Goal: Find specific page/section

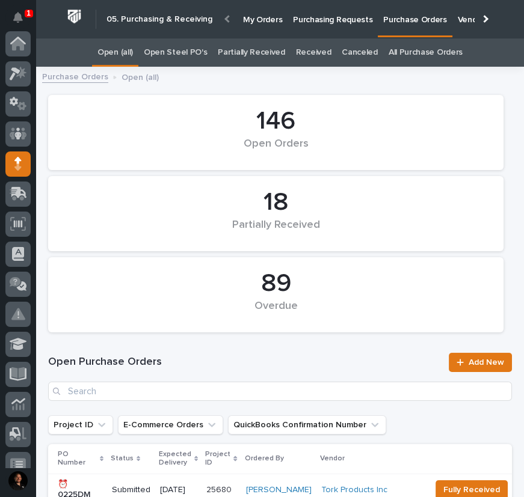
scroll to position [120, 0]
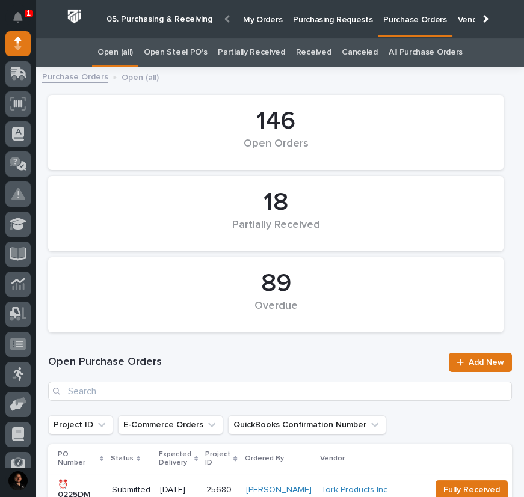
click at [378, 357] on h1 "Open Purchase Orders" at bounding box center [244, 362] width 393 height 14
click at [221, 16] on div at bounding box center [227, 18] width 19 height 37
click at [16, 68] on icon at bounding box center [19, 72] width 16 height 11
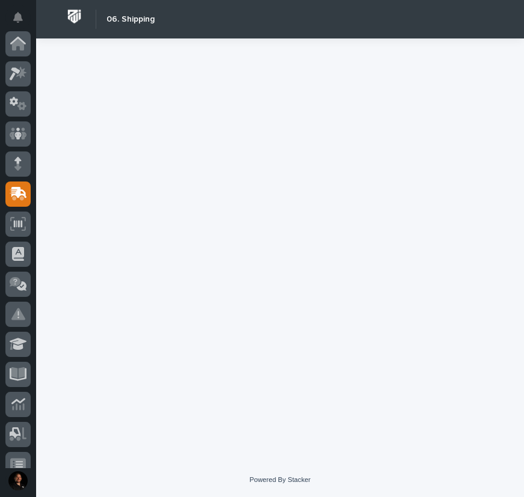
scroll to position [150, 0]
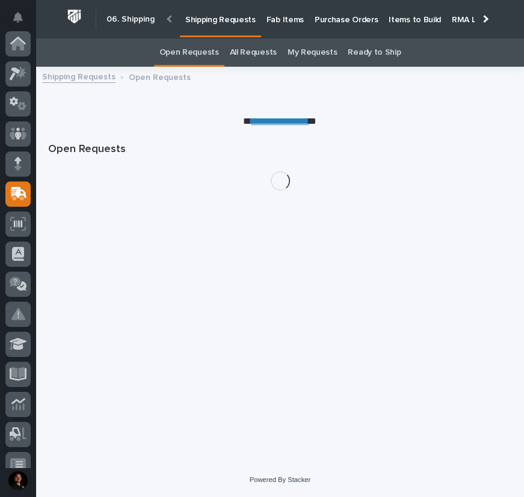
scroll to position [150, 0]
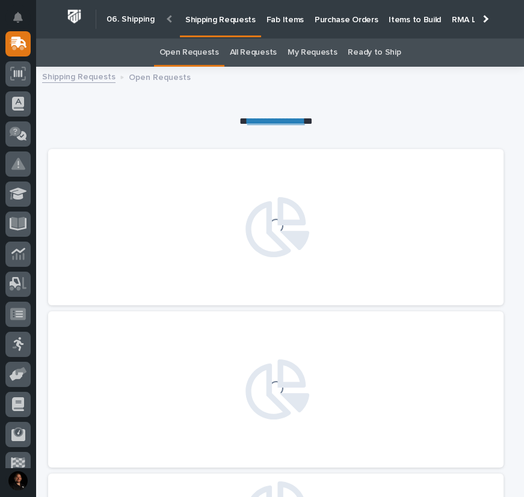
click at [391, 19] on p "Items to Build" at bounding box center [414, 12] width 52 height 25
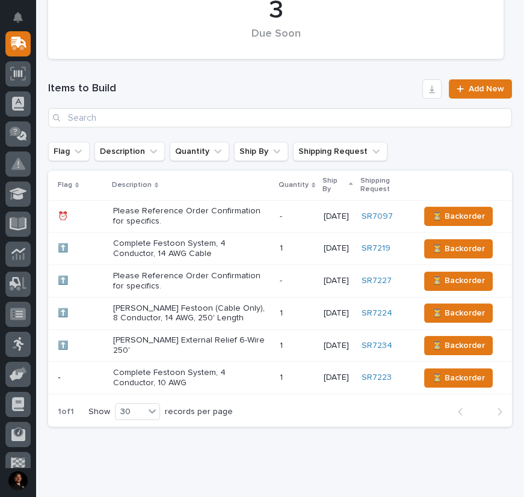
scroll to position [296, 0]
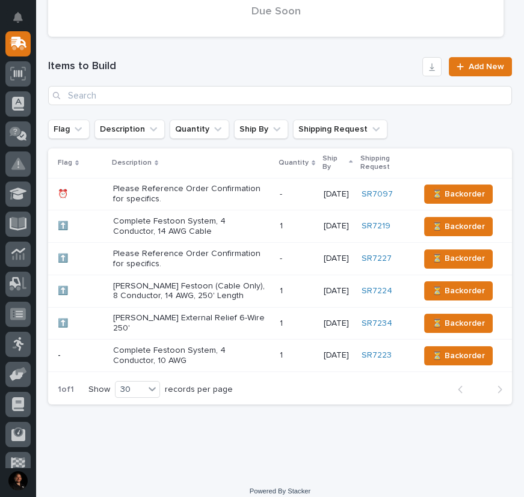
click at [199, 256] on p "Please Reference Order Confirmation for specifics." at bounding box center [191, 259] width 157 height 20
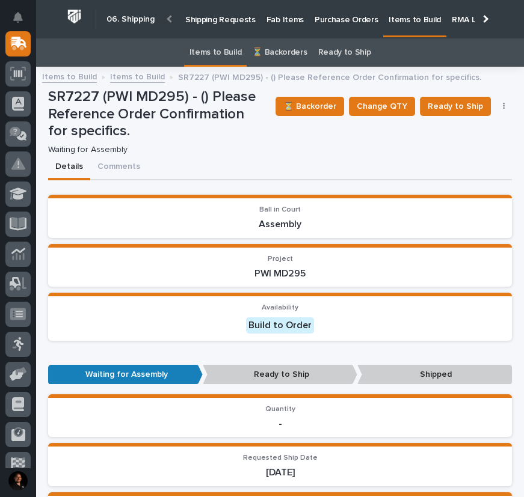
click at [130, 73] on link "Items to Build" at bounding box center [137, 76] width 55 height 14
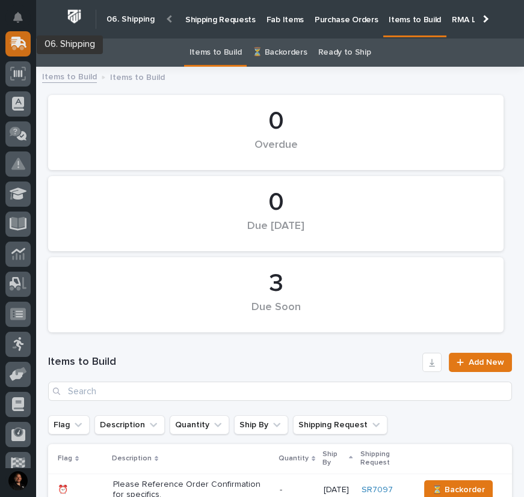
click at [16, 44] on icon at bounding box center [19, 42] width 16 height 11
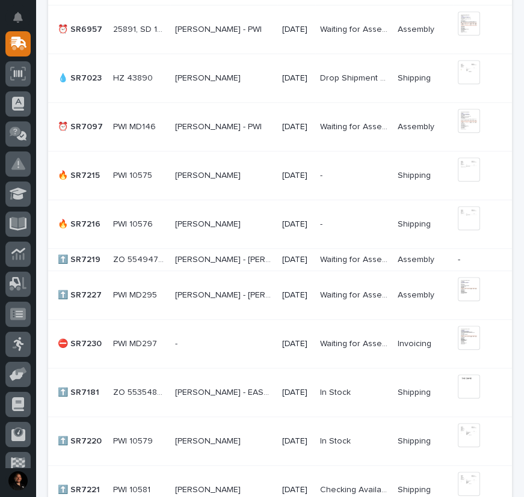
scroll to position [1257, 0]
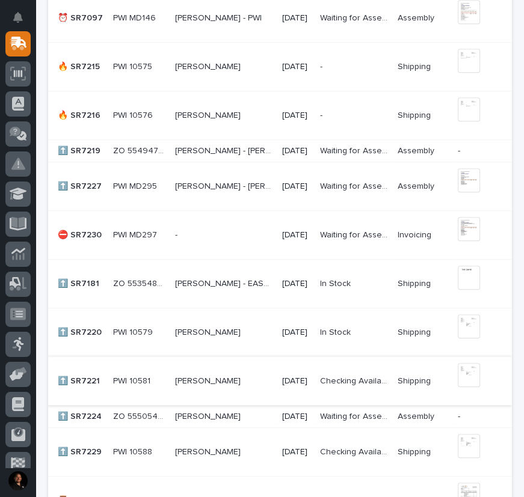
click at [463, 372] on img at bounding box center [469, 375] width 22 height 24
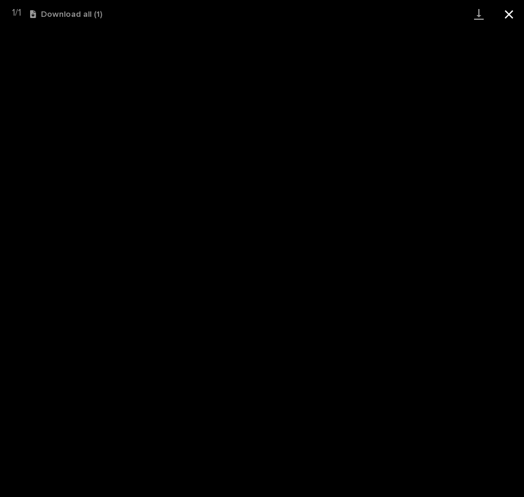
click at [512, 16] on button "Close gallery" at bounding box center [509, 14] width 30 height 28
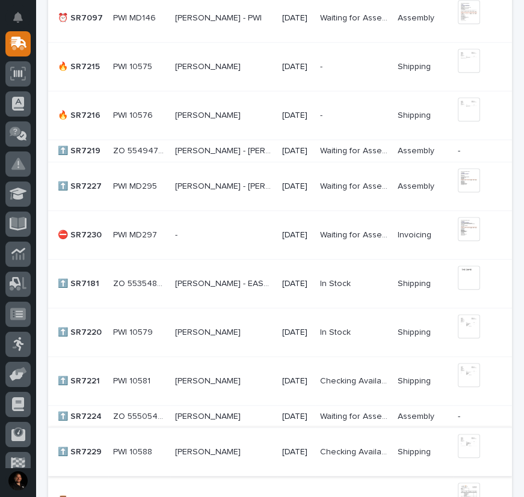
click at [460, 441] on img at bounding box center [469, 446] width 22 height 24
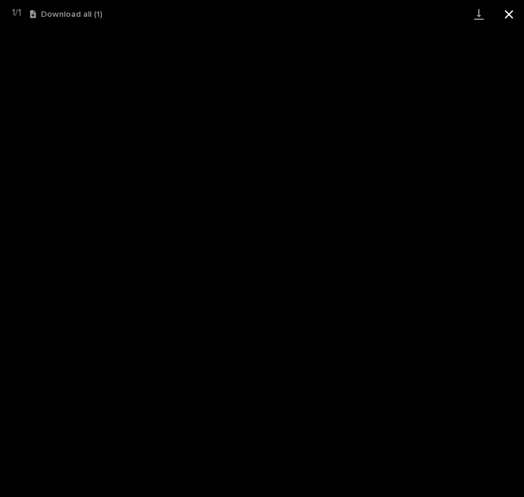
click at [509, 14] on button "Close gallery" at bounding box center [509, 14] width 30 height 28
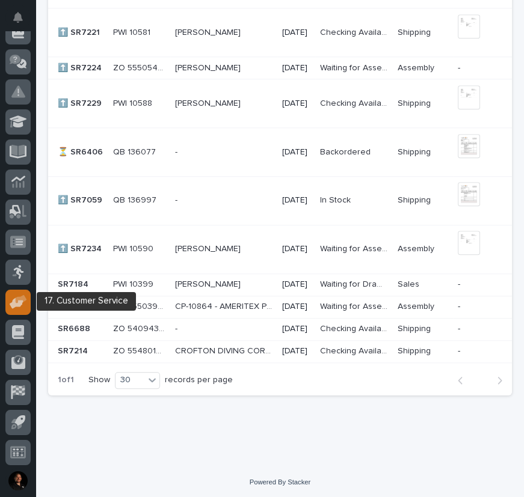
scroll to position [224, 0]
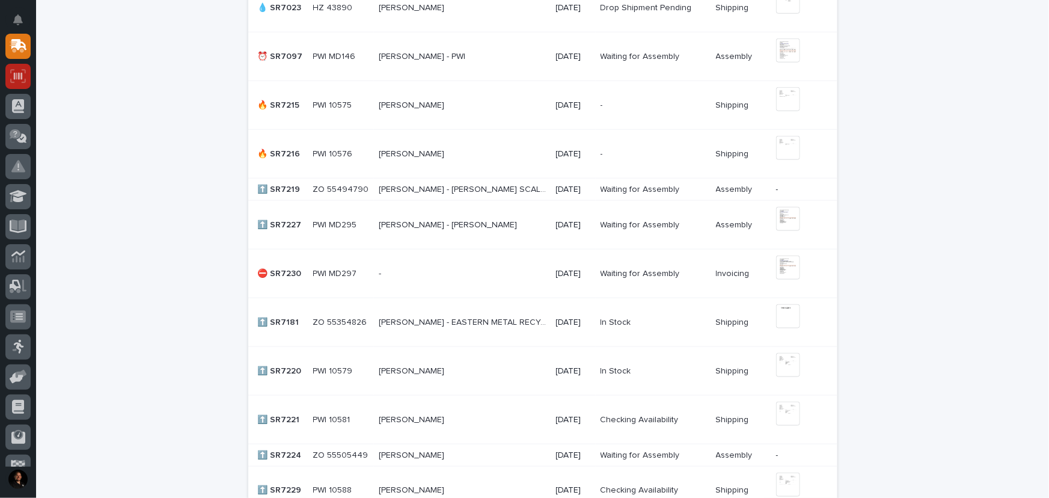
scroll to position [655, 0]
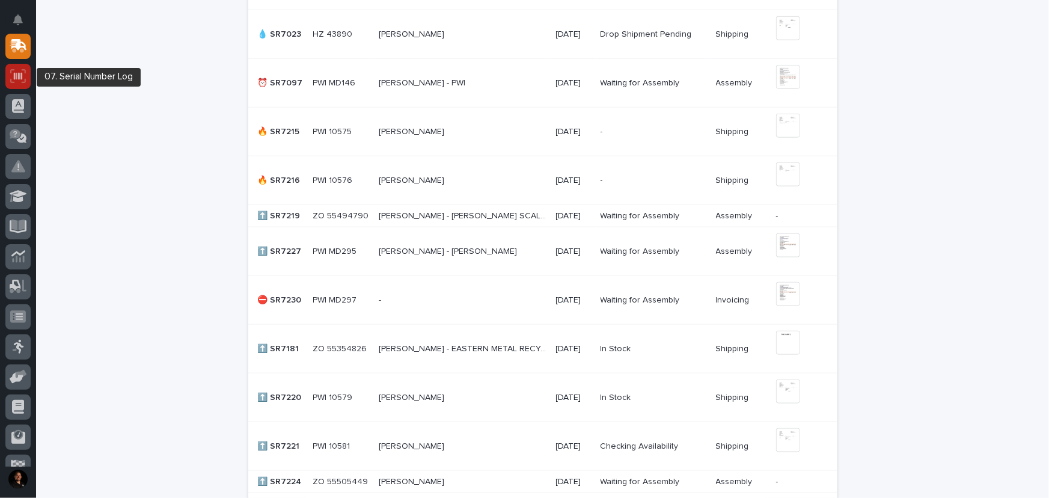
click at [11, 75] on icon at bounding box center [18, 76] width 16 height 14
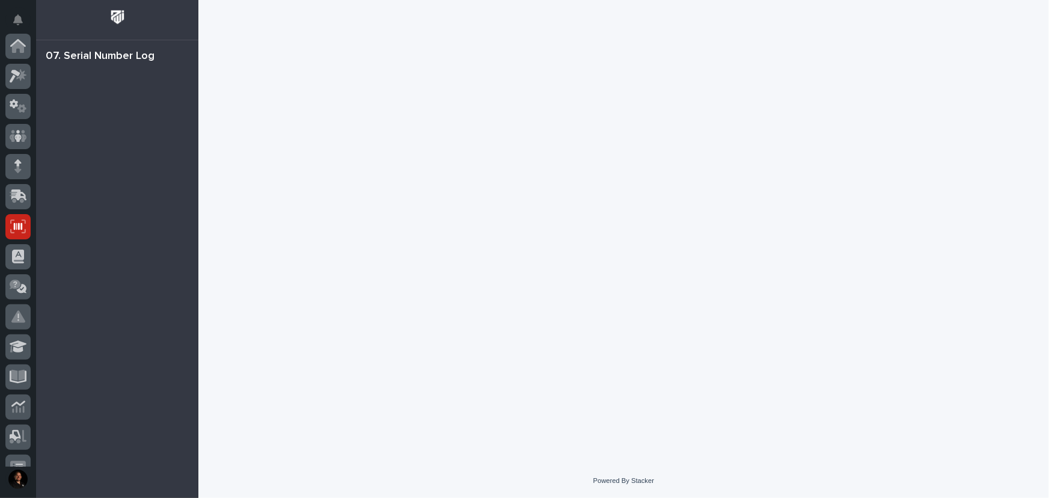
scroll to position [180, 0]
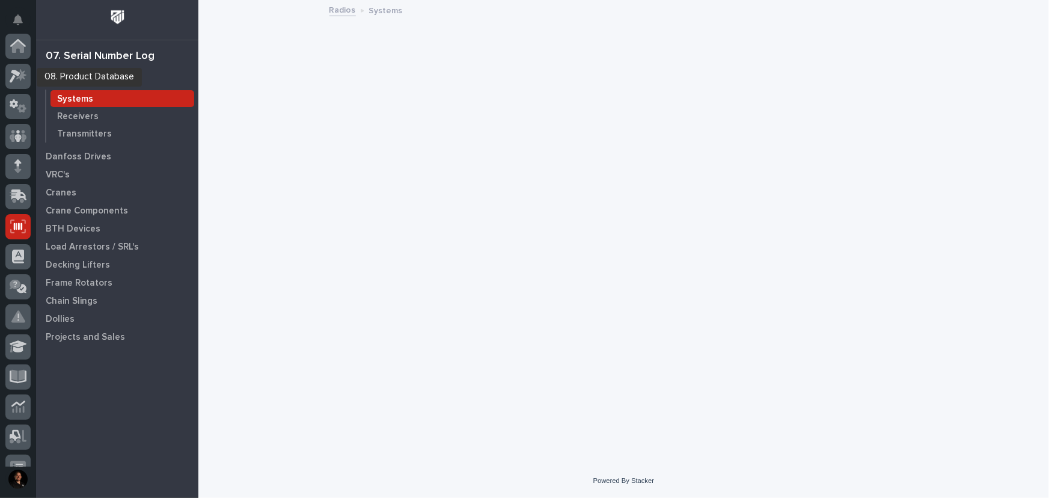
scroll to position [180, 0]
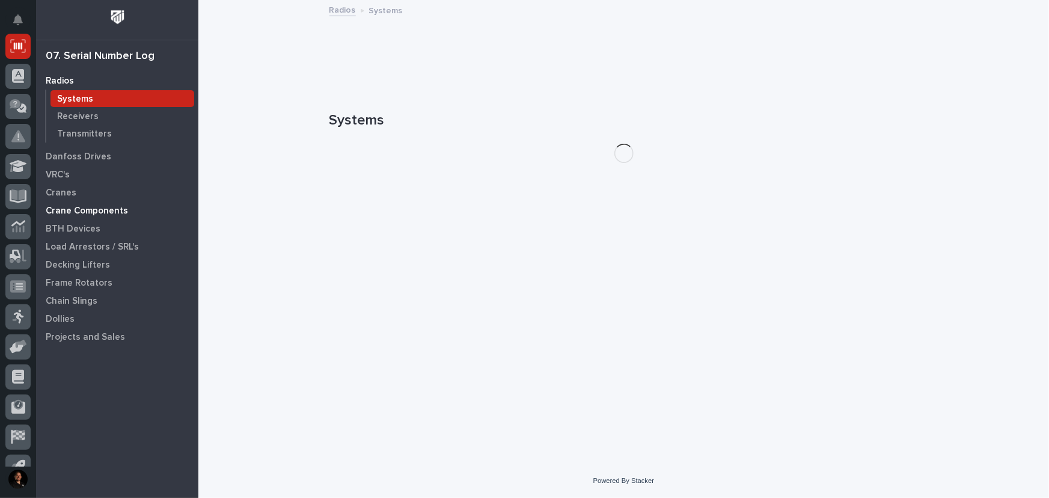
click at [96, 206] on p "Crane Components" at bounding box center [87, 211] width 82 height 11
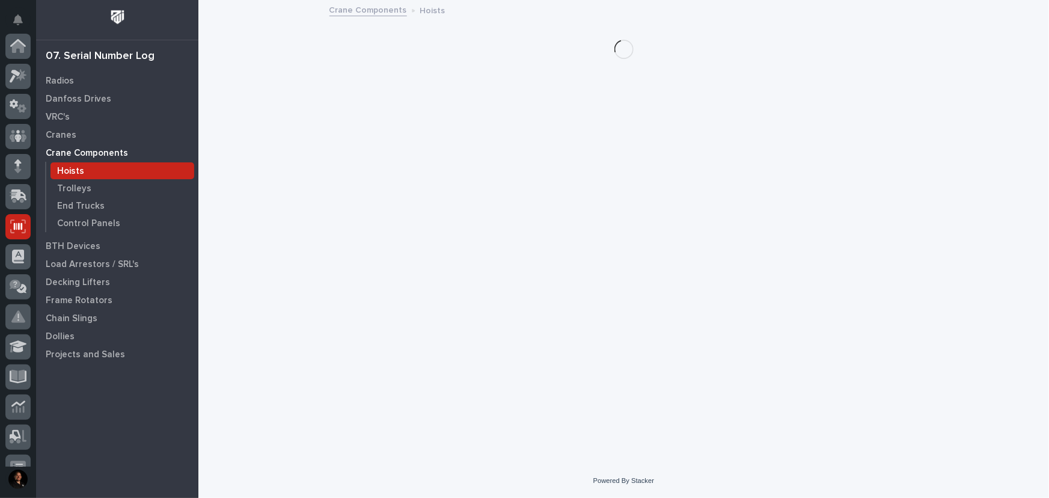
scroll to position [180, 0]
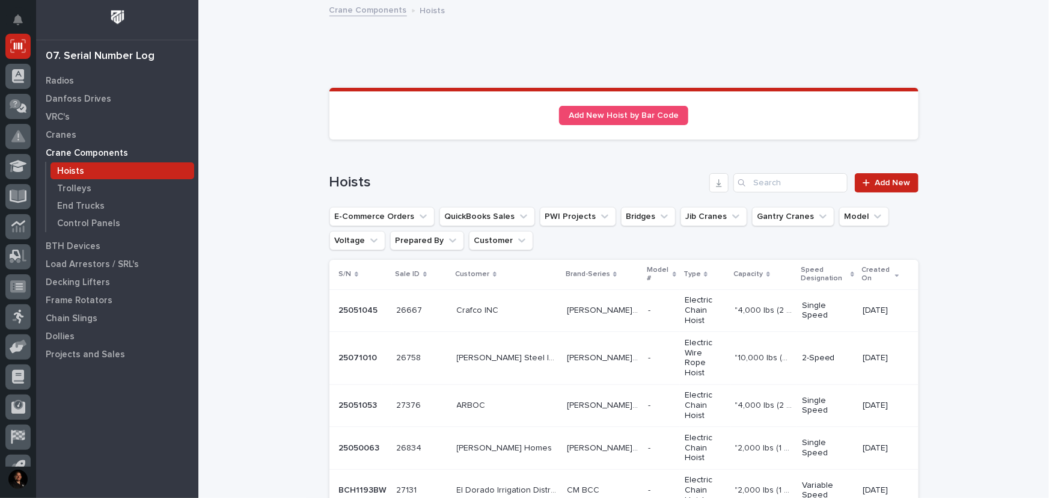
click at [526, 305] on p at bounding box center [507, 310] width 101 height 10
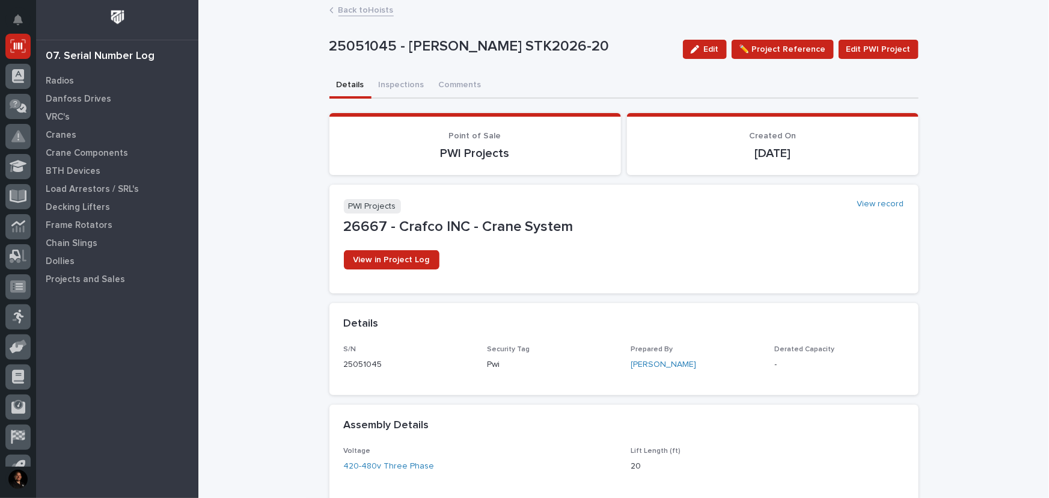
click at [374, 14] on link "Back to Hoists" at bounding box center [366, 9] width 55 height 14
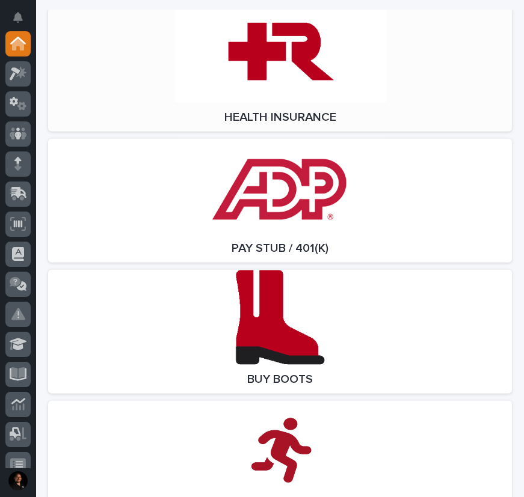
scroll to position [3826, 0]
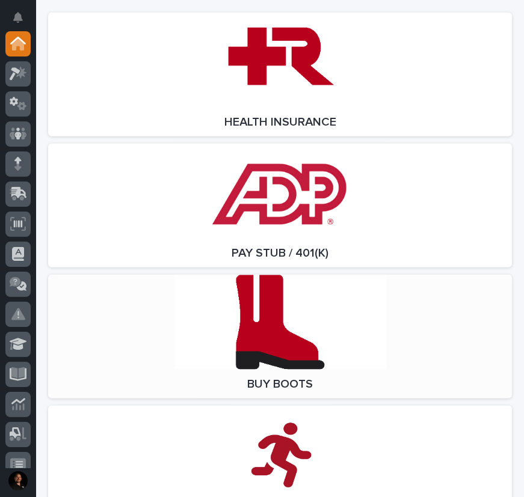
click at [232, 325] on link "Open Link" at bounding box center [280, 337] width 464 height 124
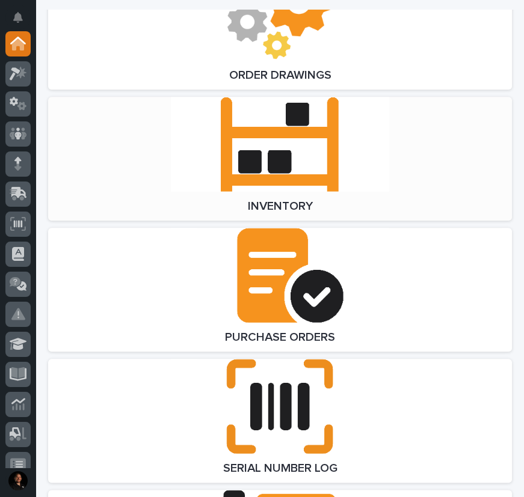
scroll to position [1749, 0]
